Goal: Information Seeking & Learning: Learn about a topic

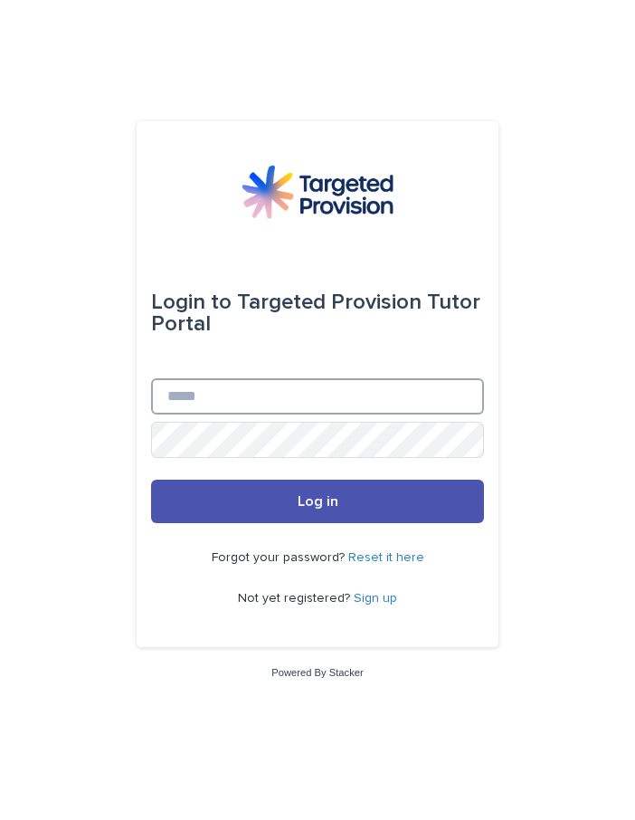
click at [178, 414] on input "Email" at bounding box center [317, 396] width 333 height 36
type input "**********"
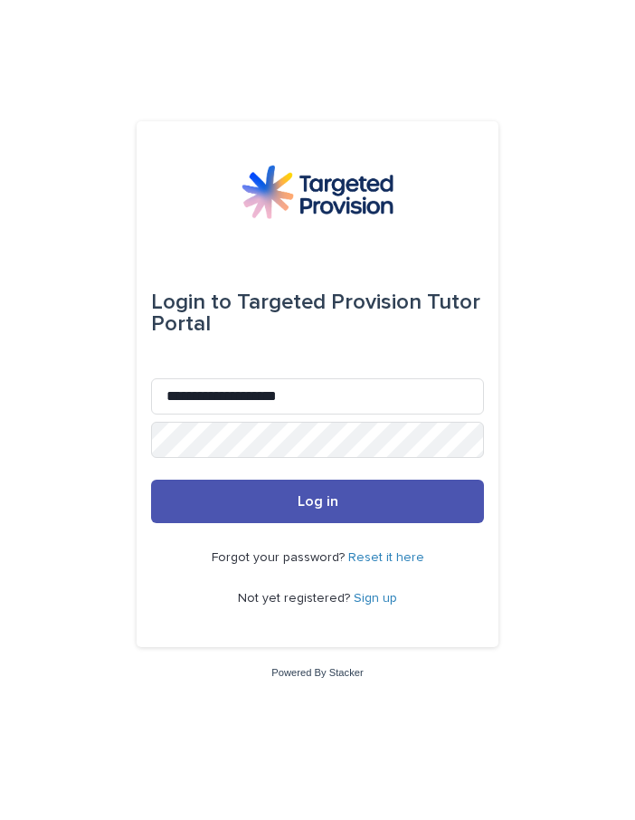
click at [300, 509] on span "Log in" at bounding box center [318, 501] width 41 height 14
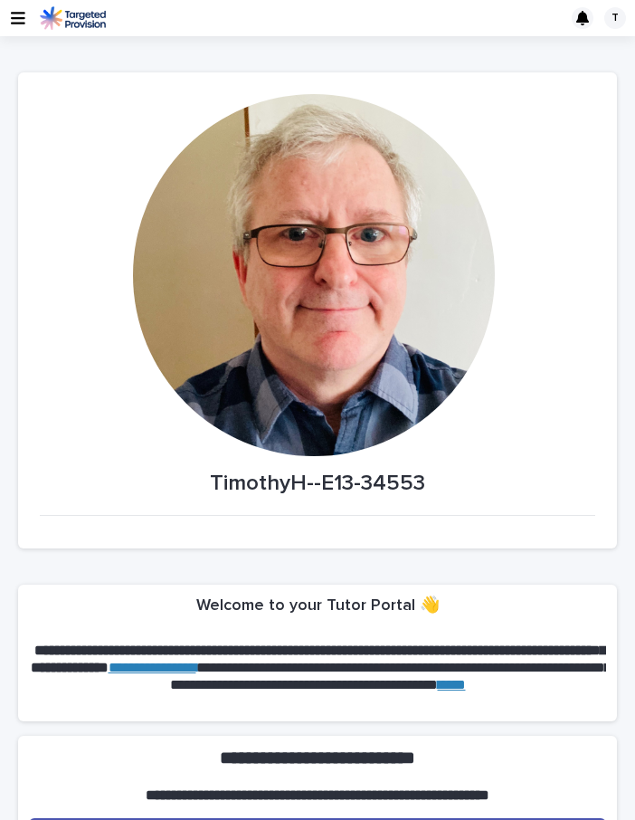
click at [23, 19] on icon "button" at bounding box center [18, 18] width 14 height 13
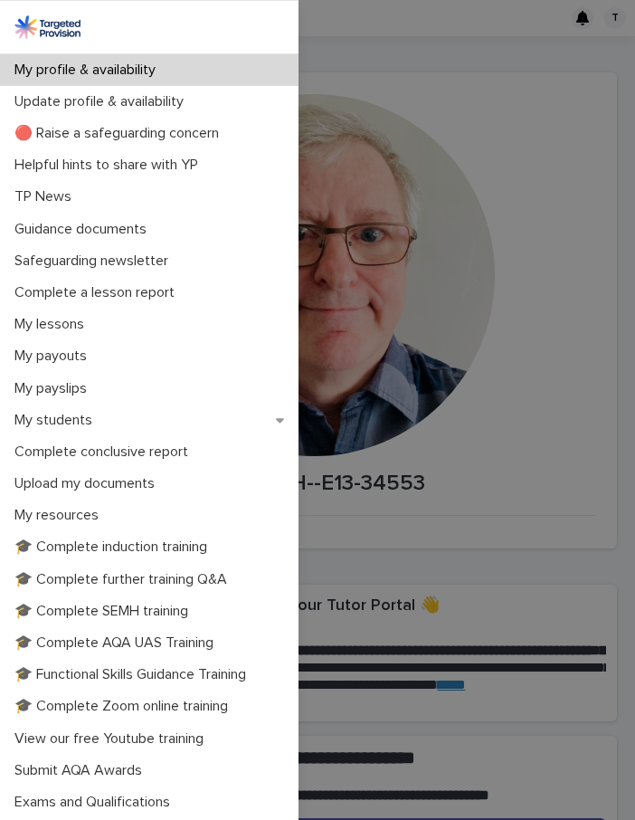
click at [467, 330] on div "My profile & availability Update profile & availability 🔴 Raise a safeguarding …" at bounding box center [317, 410] width 635 height 820
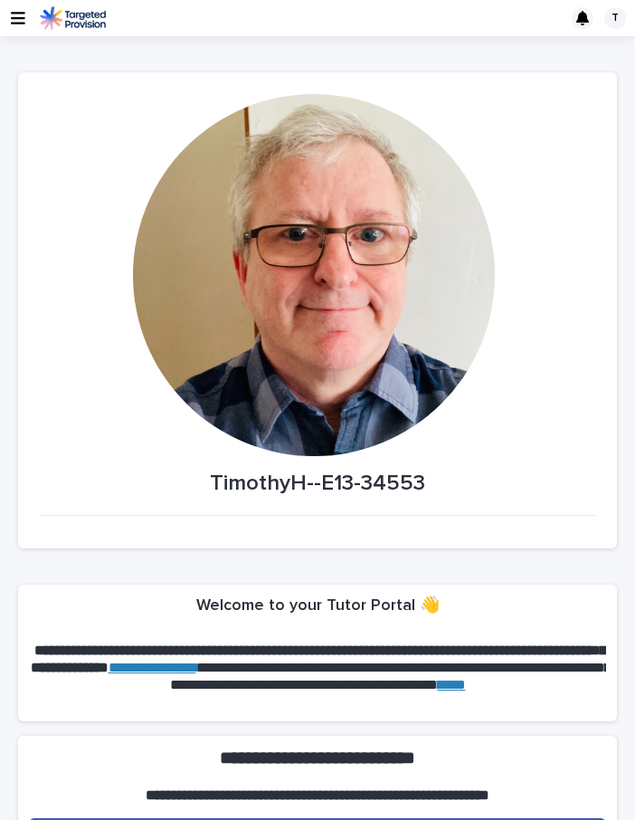
click at [609, 19] on div "T" at bounding box center [615, 18] width 22 height 22
click at [203, 26] on div at bounding box center [317, 18] width 635 height 36
click at [86, 12] on img at bounding box center [73, 18] width 66 height 24
click at [19, 17] on icon "button" at bounding box center [18, 18] width 14 height 13
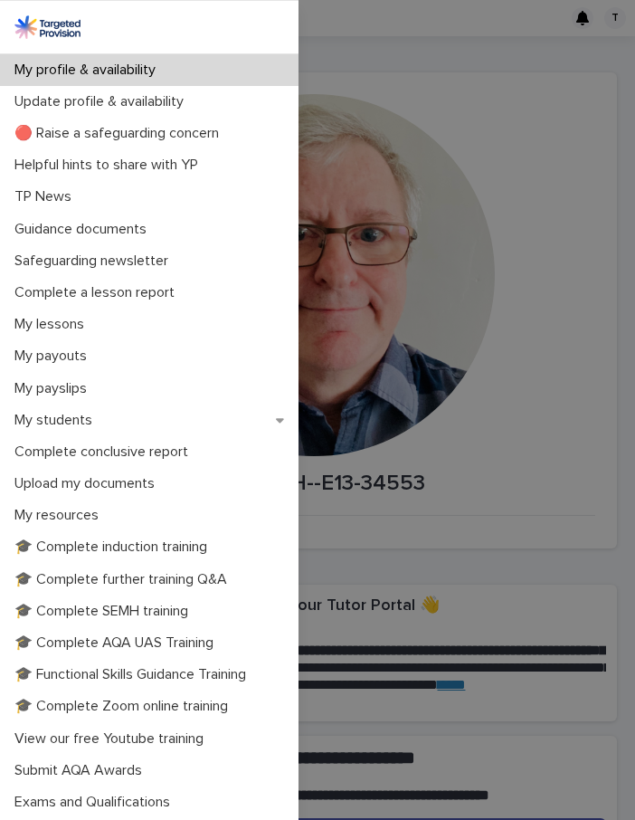
click at [463, 319] on div "My profile & availability Update profile & availability 🔴 Raise a safeguarding …" at bounding box center [317, 410] width 635 height 820
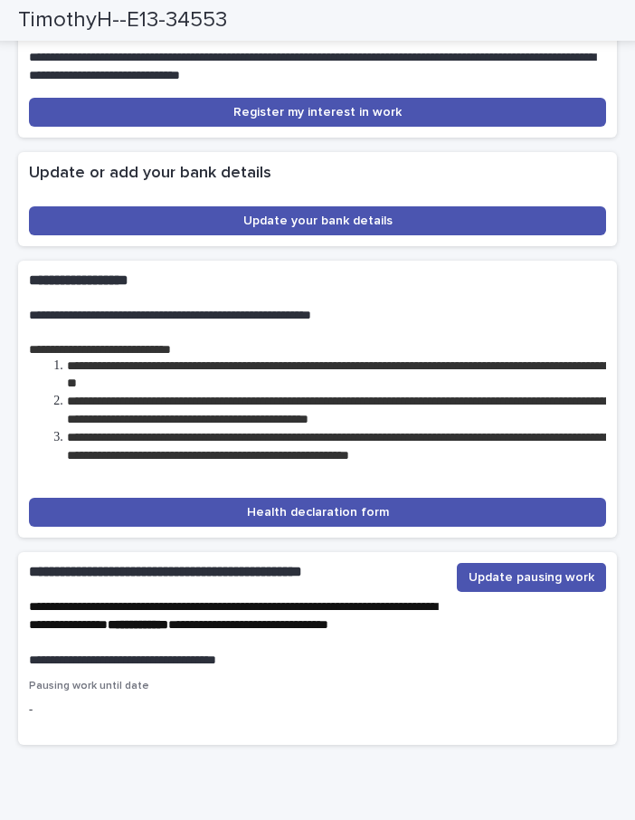
scroll to position [5534, 0]
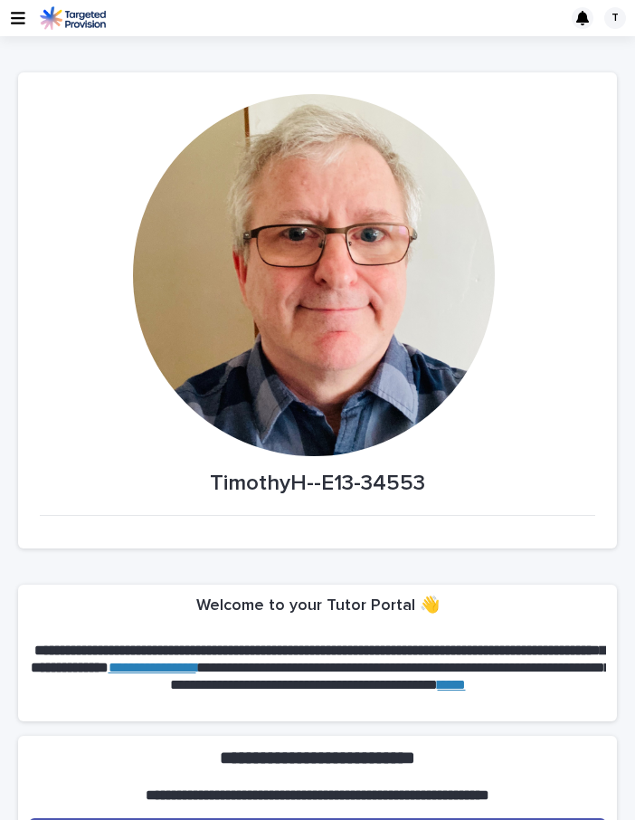
scroll to position [0, 0]
click at [13, 15] on icon "button" at bounding box center [18, 18] width 14 height 16
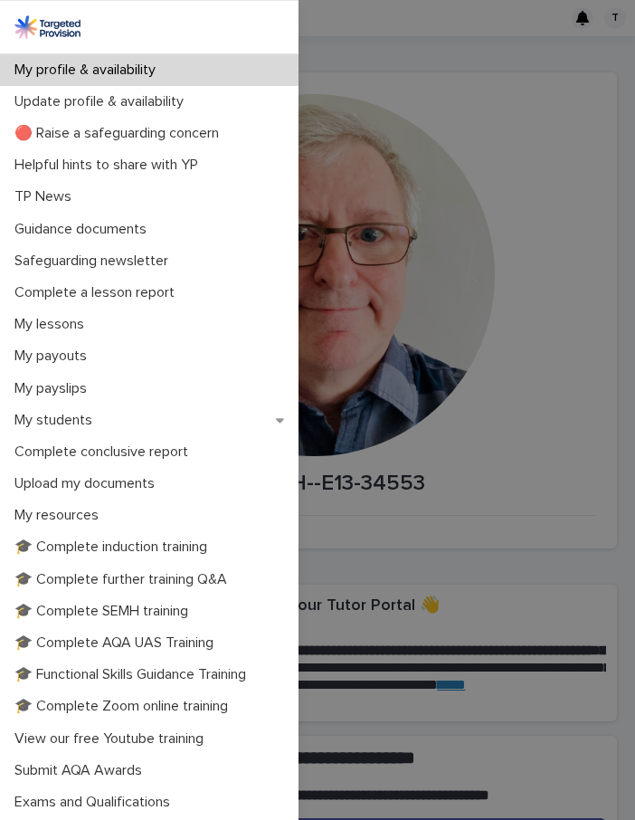
click at [359, 452] on div "My profile & availability Update profile & availability 🔴 Raise a safeguarding …" at bounding box center [317, 410] width 635 height 820
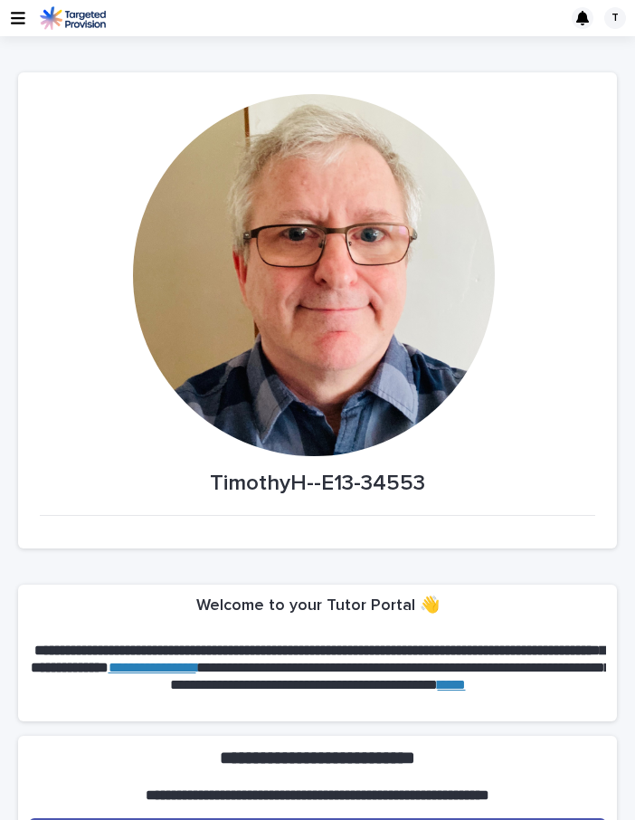
click at [15, 17] on icon "button" at bounding box center [18, 18] width 14 height 13
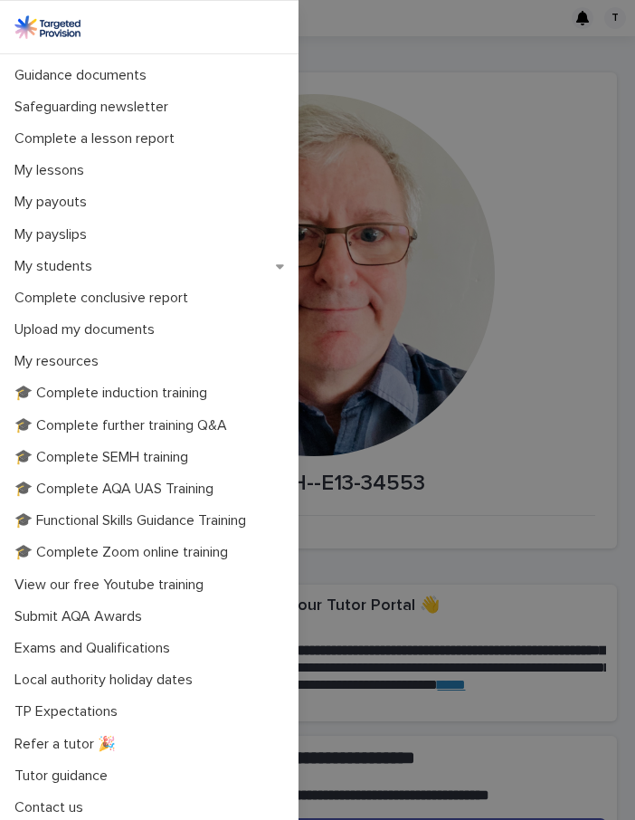
scroll to position [153, 0]
click at [55, 259] on p "My students" at bounding box center [57, 267] width 100 height 17
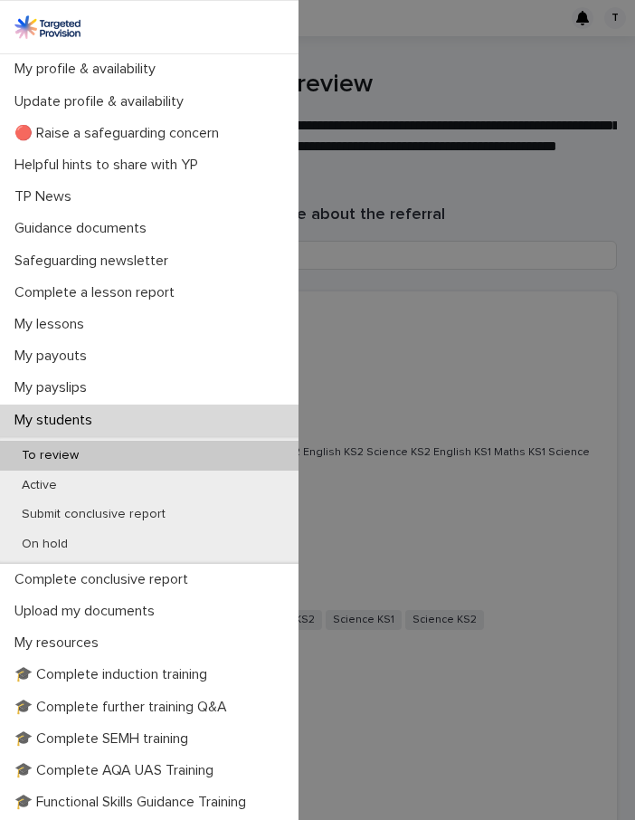
click at [109, 447] on div "To review" at bounding box center [149, 456] width 299 height 30
click at [94, 451] on div "To review" at bounding box center [149, 456] width 299 height 30
click at [372, 539] on div "My profile & availability Update profile & availability 🔴 Raise a safeguarding …" at bounding box center [317, 410] width 635 height 820
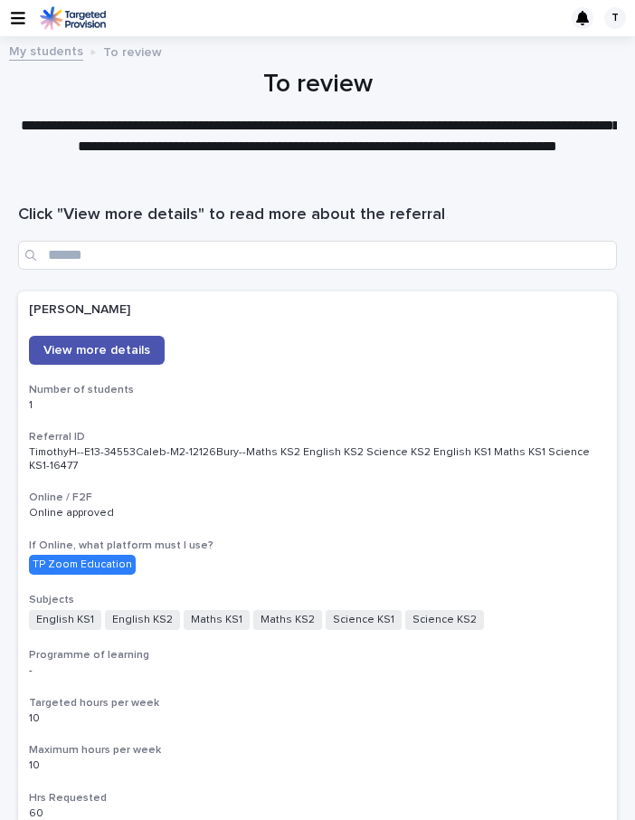
click at [71, 349] on span "View more details" at bounding box center [96, 350] width 107 height 13
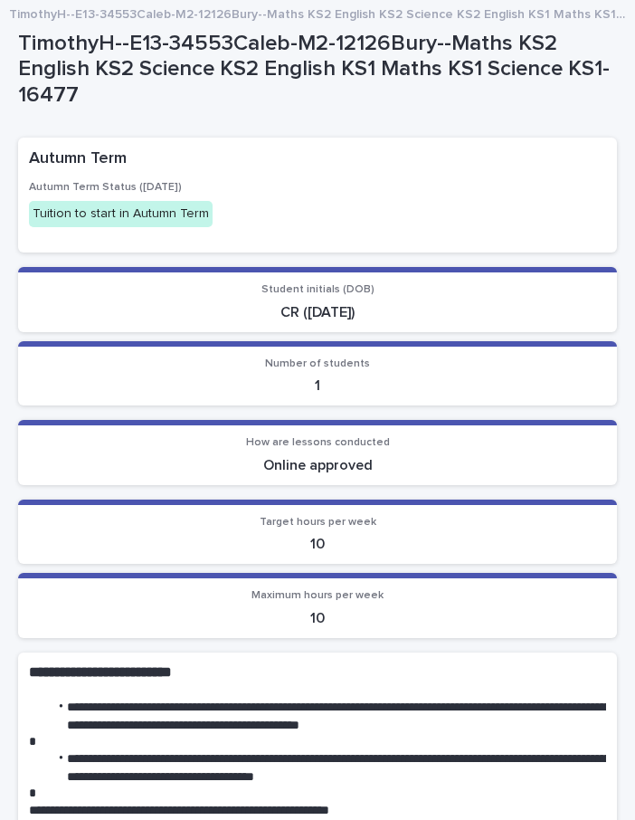
scroll to position [62, 0]
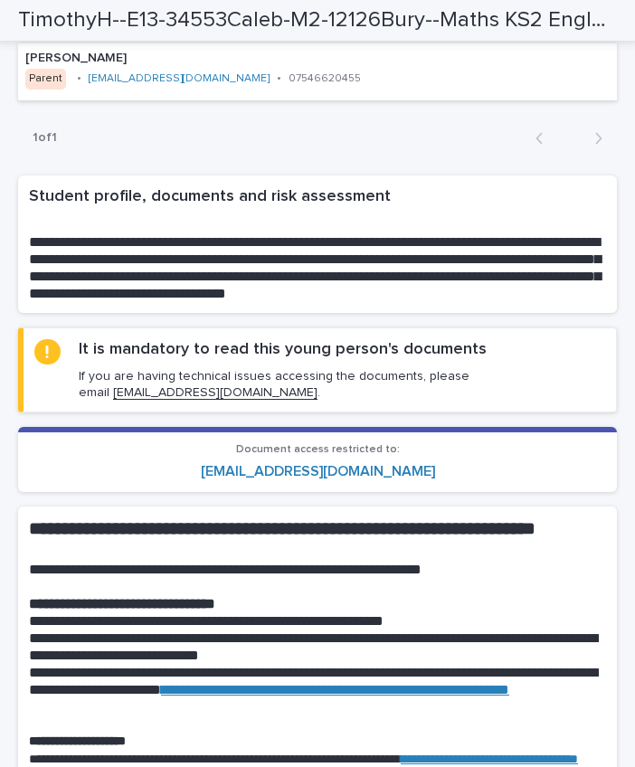
scroll to position [1417, 0]
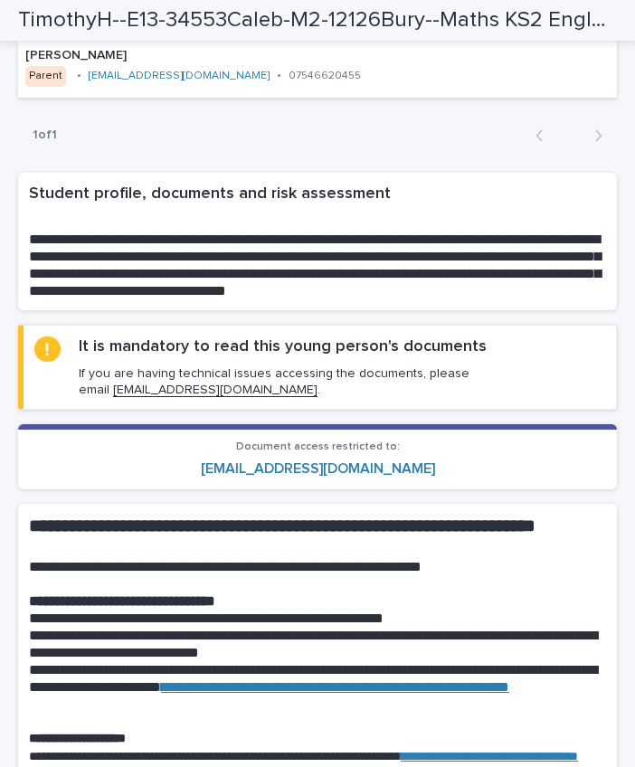
click at [162, 376] on p "If you are having technical issues accessing the documents, please email [EMAIL…" at bounding box center [342, 382] width 527 height 33
